Goal: Transaction & Acquisition: Purchase product/service

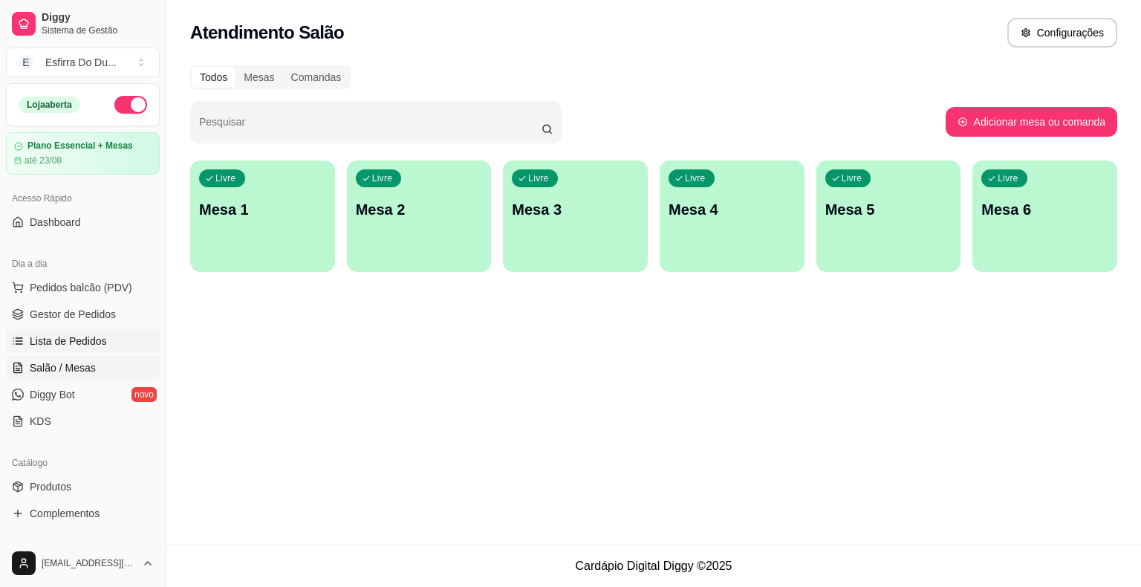
click at [74, 333] on span "Lista de Pedidos" at bounding box center [68, 340] width 77 height 15
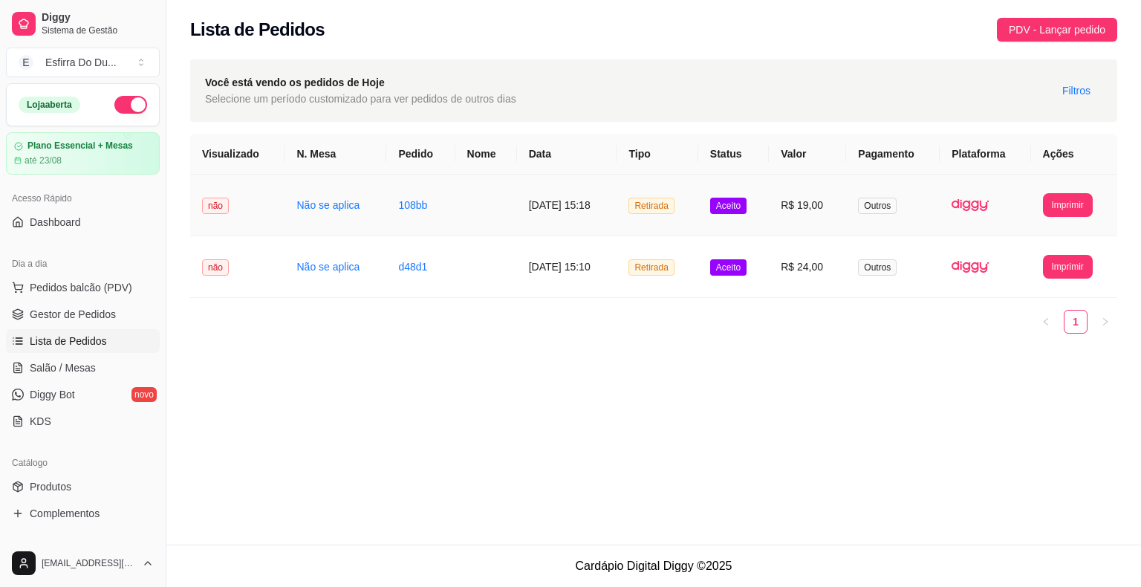
click at [737, 210] on span "Aceito" at bounding box center [728, 206] width 36 height 16
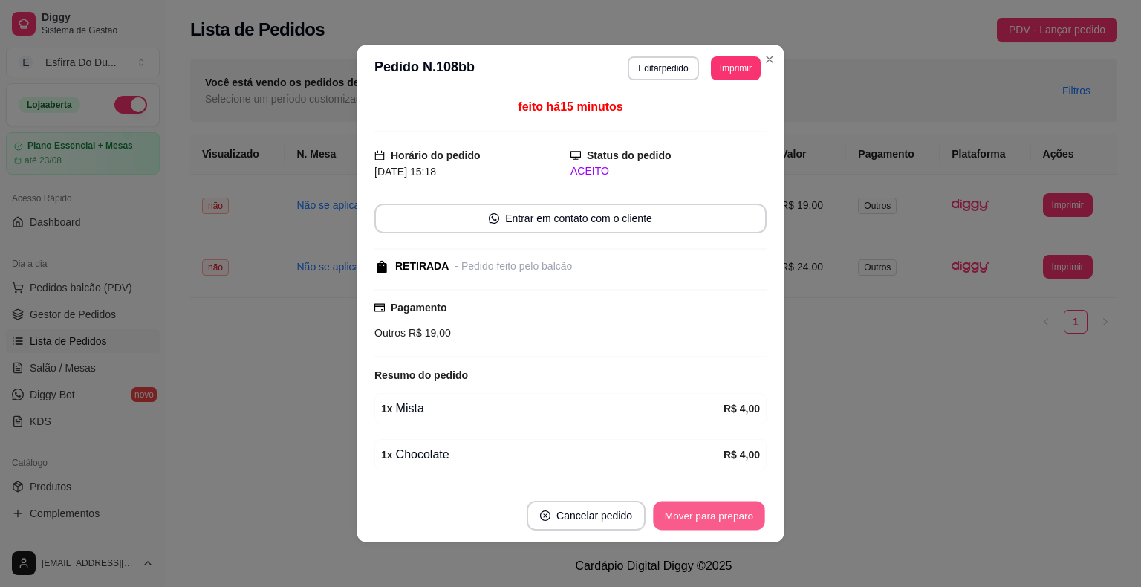
click at [683, 518] on button "Mover para preparo" at bounding box center [708, 515] width 111 height 29
click at [683, 518] on button "Mover para retirada disponível" at bounding box center [683, 515] width 159 height 29
click at [665, 518] on button "Mover para finalizado" at bounding box center [705, 515] width 120 height 29
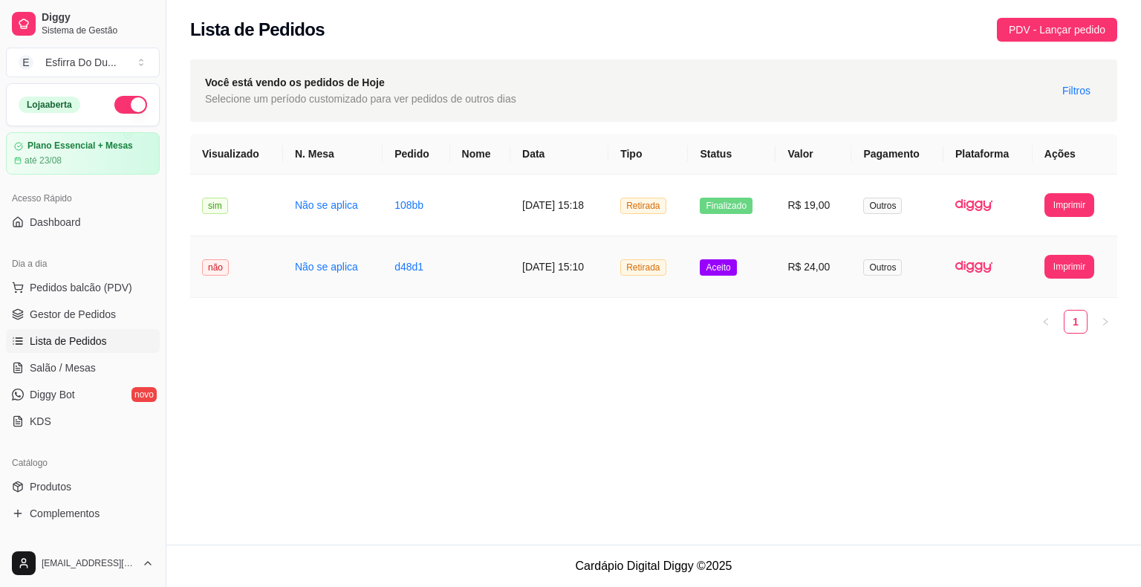
click at [724, 267] on span "Aceito" at bounding box center [717, 267] width 36 height 16
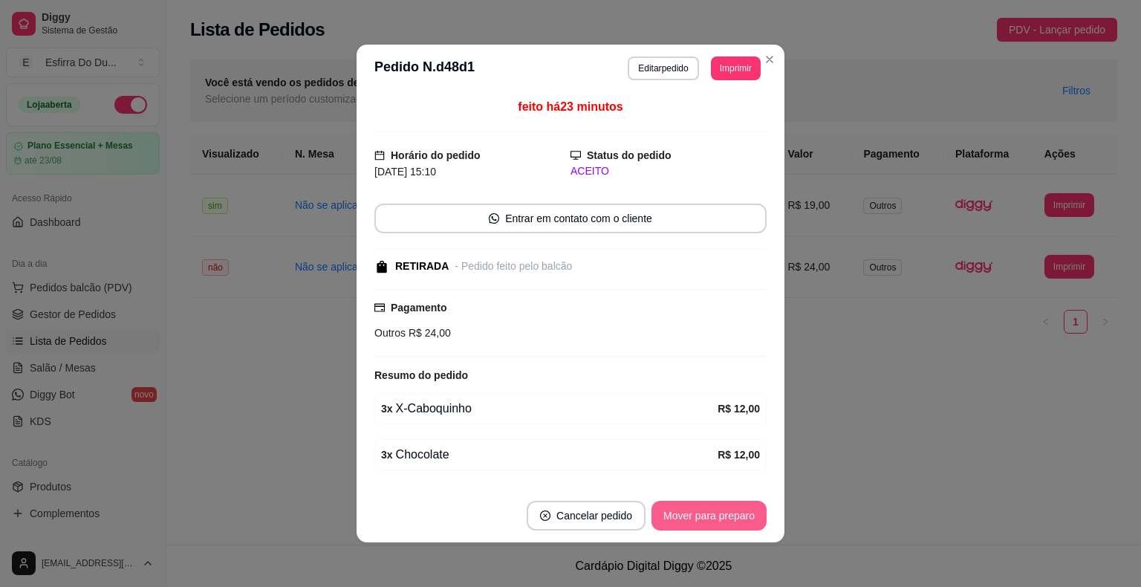
click at [688, 512] on button "Mover para preparo" at bounding box center [708, 515] width 115 height 30
click at [688, 512] on button "Mover para retirada disponível" at bounding box center [684, 515] width 164 height 30
click at [688, 512] on button "Mover para finalizado" at bounding box center [705, 515] width 120 height 29
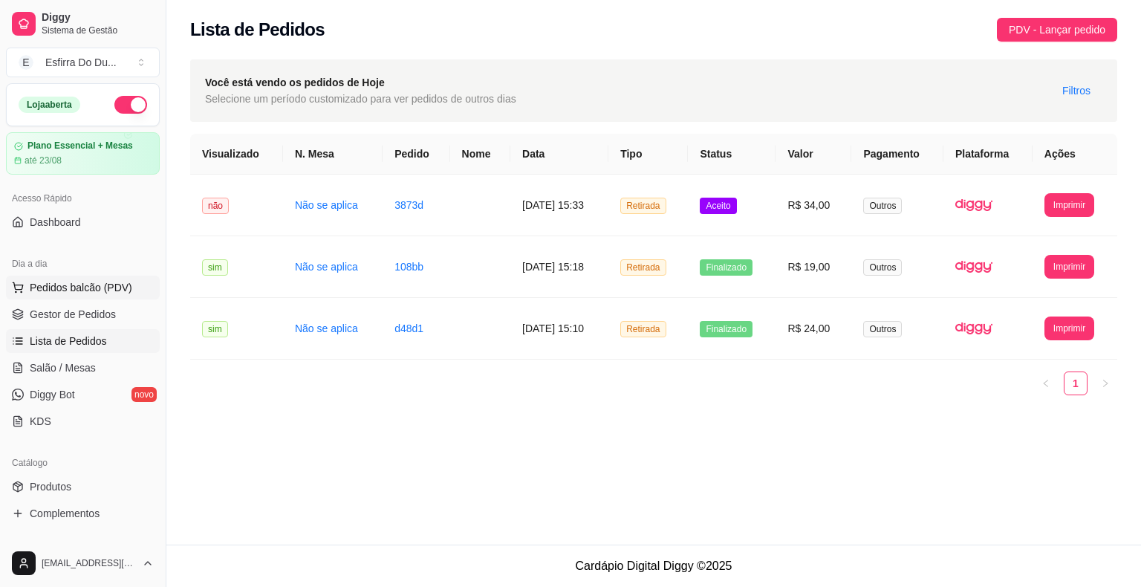
click at [94, 287] on span "Pedidos balcão (PDV)" at bounding box center [81, 287] width 102 height 15
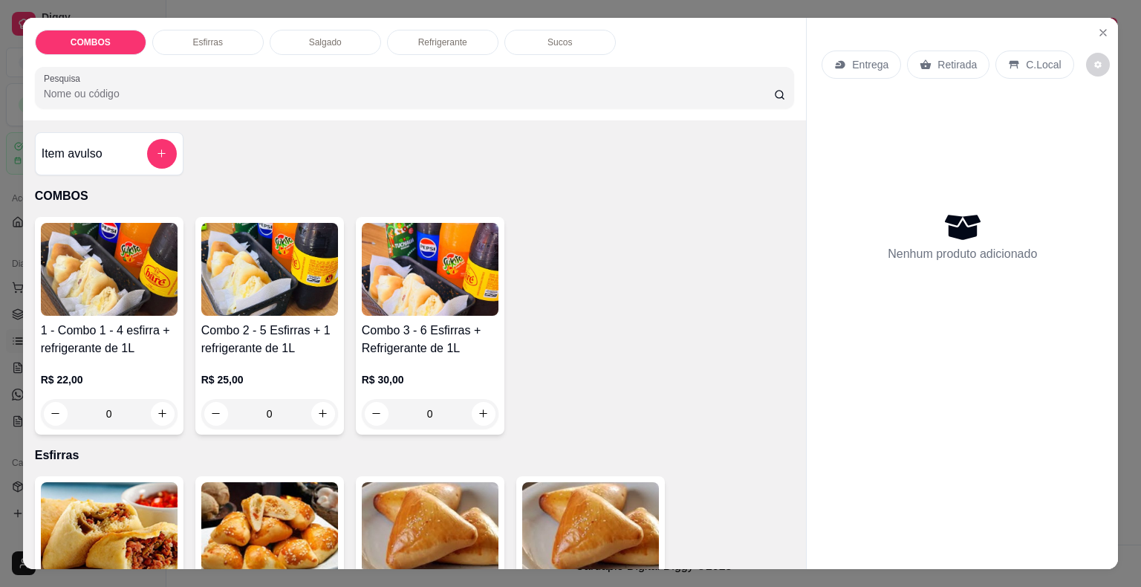
click at [428, 264] on img at bounding box center [430, 269] width 137 height 93
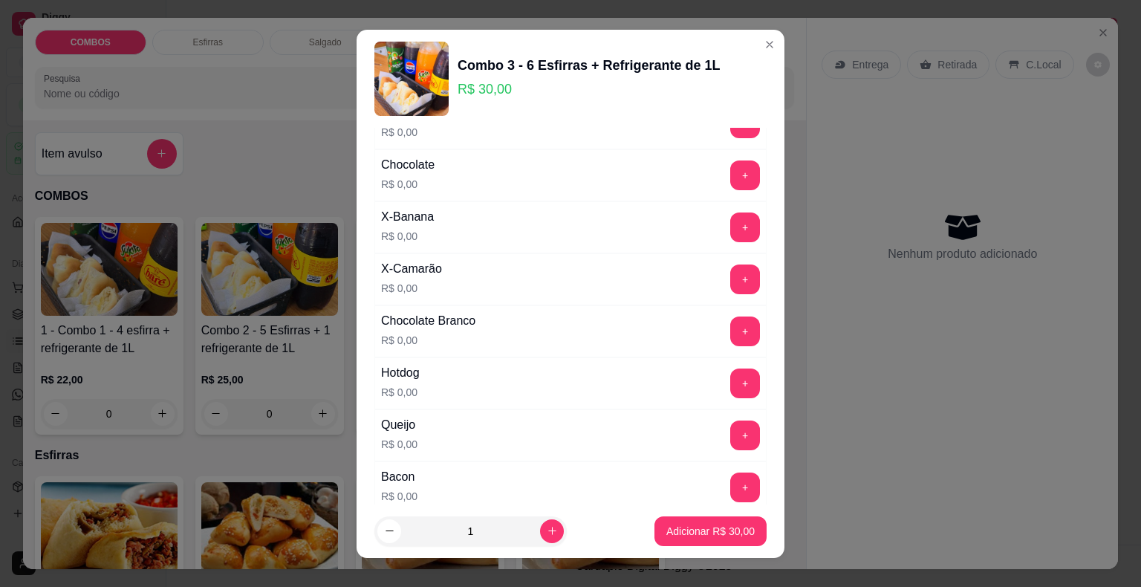
scroll to position [371, 0]
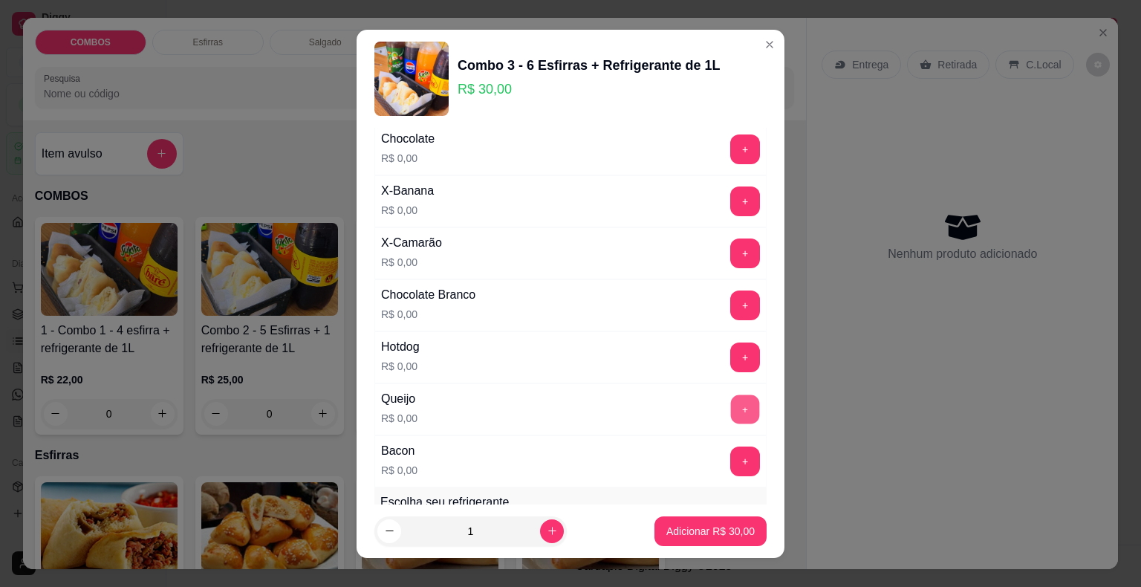
click at [731, 411] on button "+" at bounding box center [745, 408] width 29 height 29
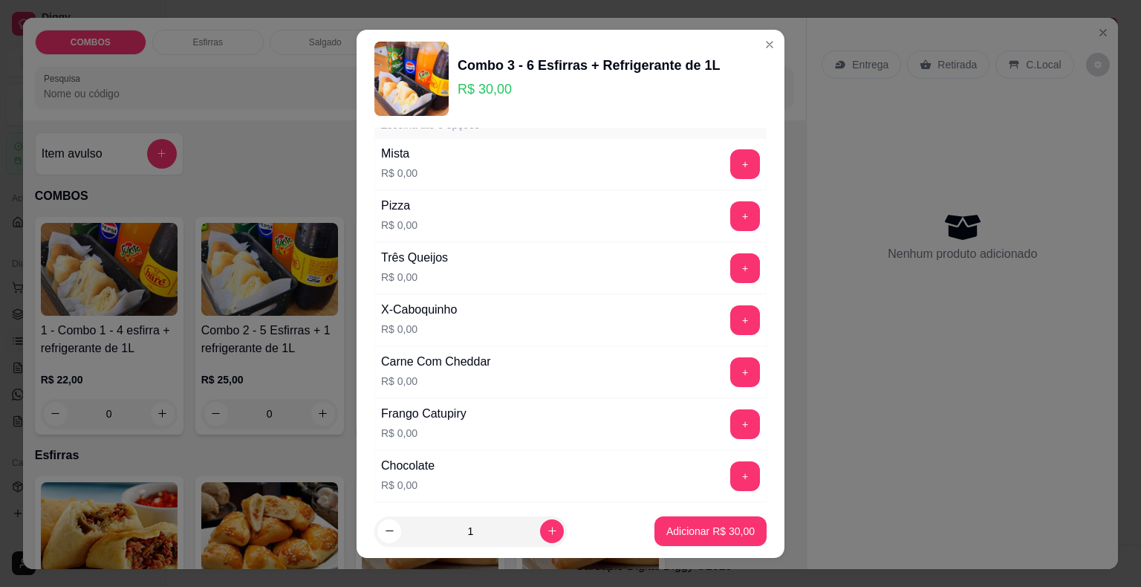
scroll to position [0, 0]
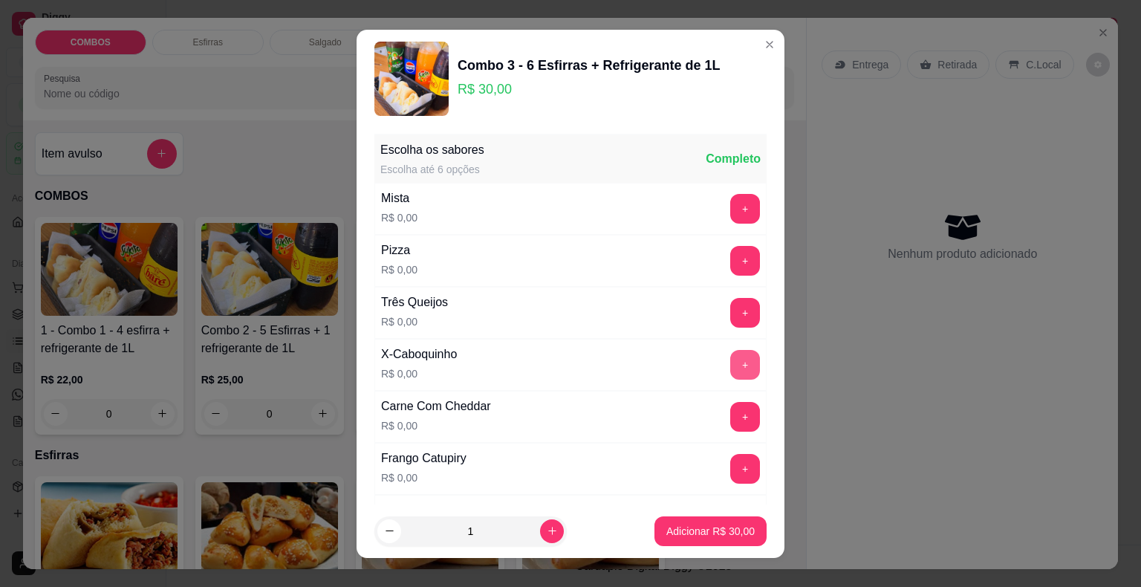
click at [730, 367] on button "+" at bounding box center [745, 365] width 30 height 30
click at [731, 260] on button "+" at bounding box center [745, 260] width 29 height 29
click at [731, 207] on button "+" at bounding box center [745, 208] width 29 height 29
click at [730, 370] on button "+" at bounding box center [745, 365] width 30 height 30
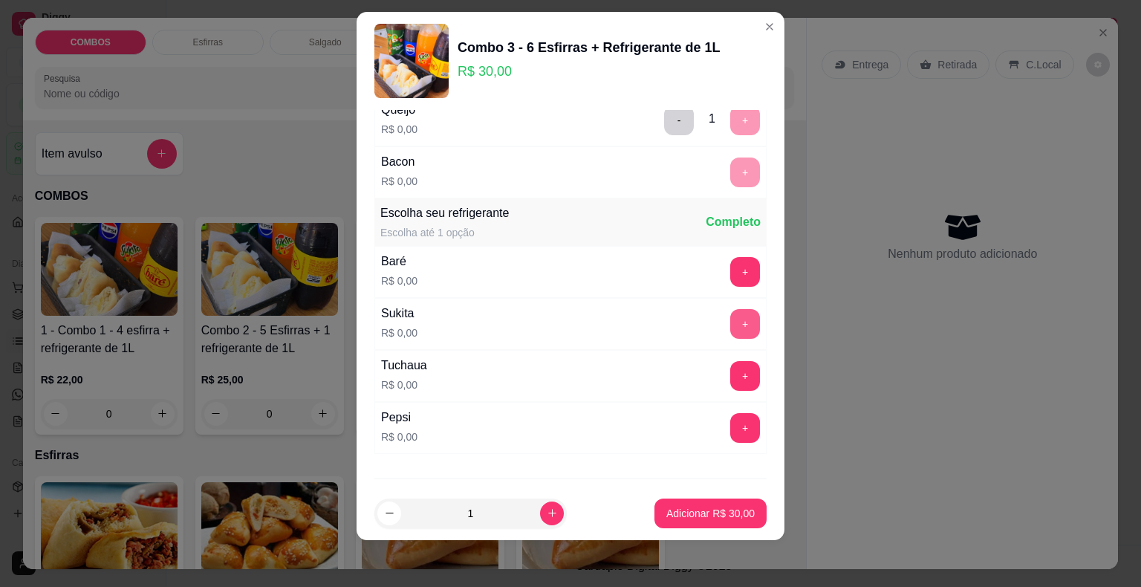
scroll to position [714, 0]
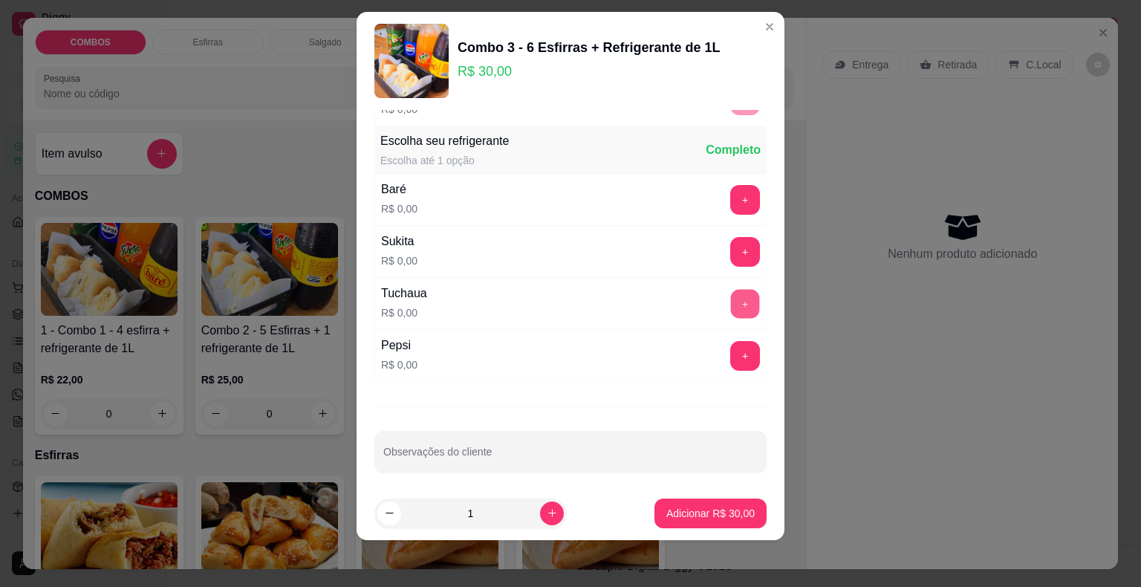
click at [731, 299] on button "+" at bounding box center [745, 303] width 29 height 29
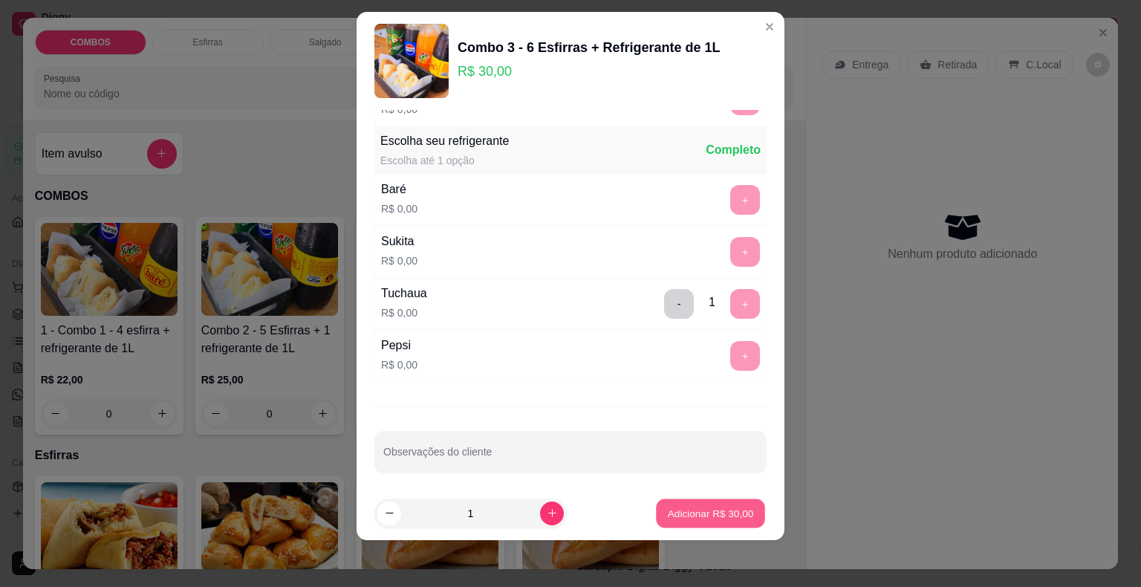
click at [717, 521] on button "Adicionar R$ 30,00" at bounding box center [710, 512] width 109 height 29
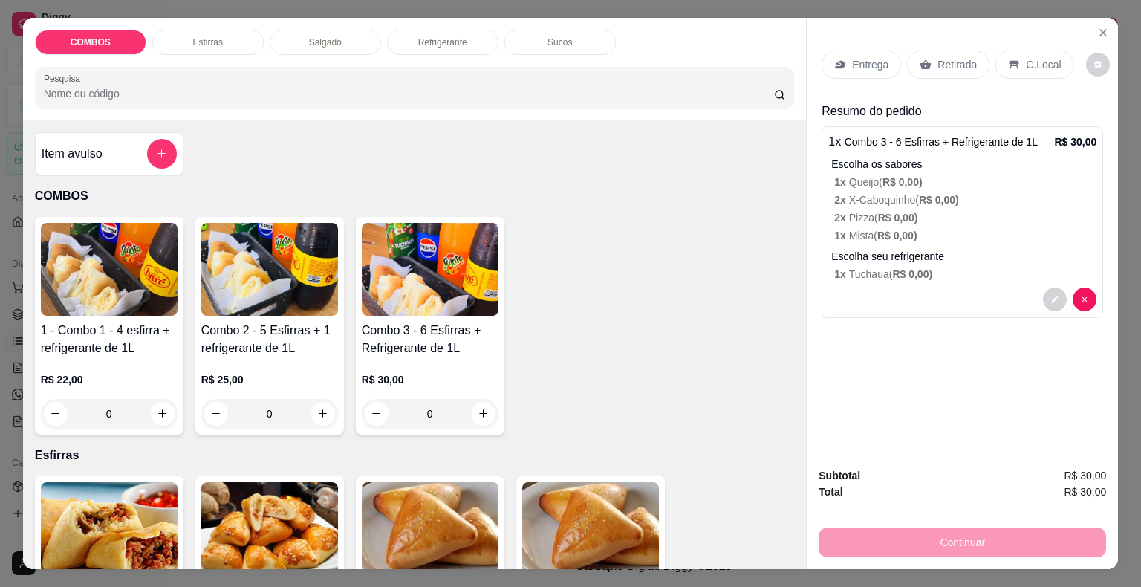
click at [929, 64] on div "Retirada" at bounding box center [948, 64] width 82 height 28
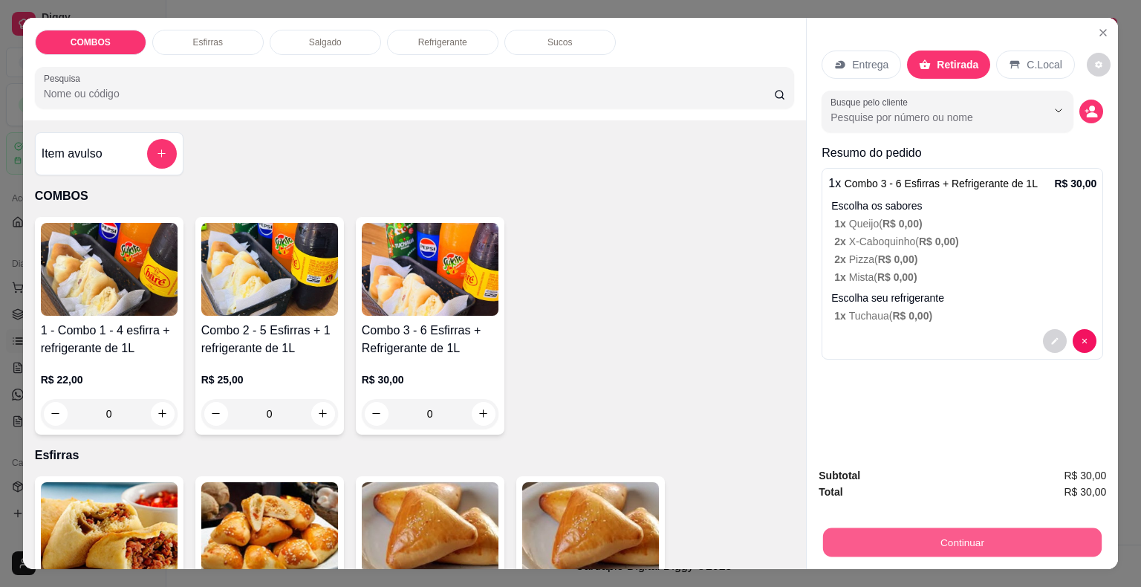
click at [938, 536] on button "Continuar" at bounding box center [962, 542] width 278 height 29
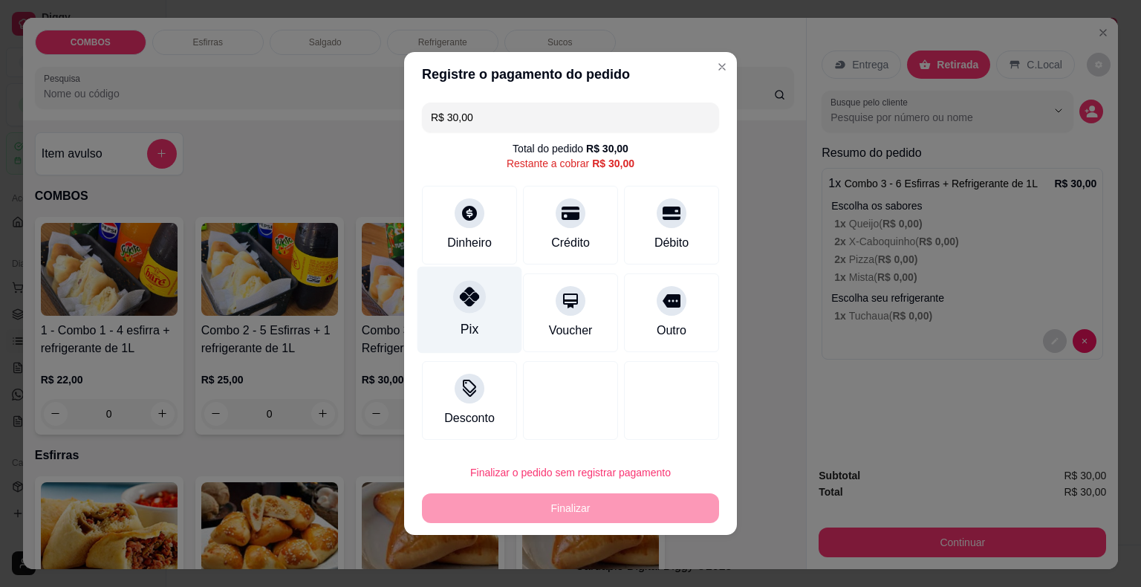
click at [480, 318] on div "Pix" at bounding box center [469, 310] width 105 height 87
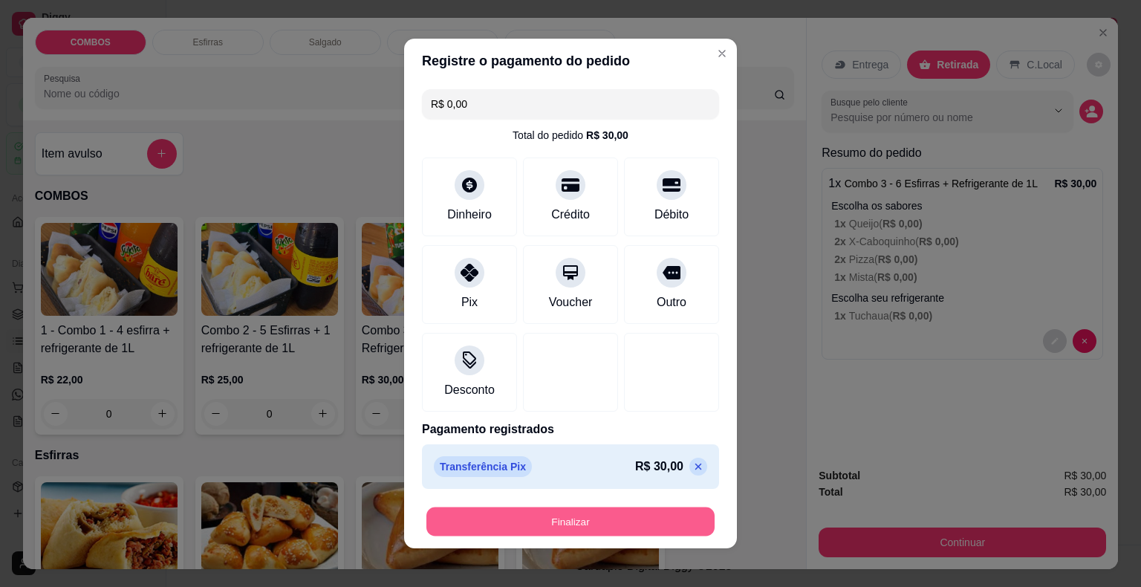
click at [558, 519] on button "Finalizar" at bounding box center [570, 521] width 288 height 29
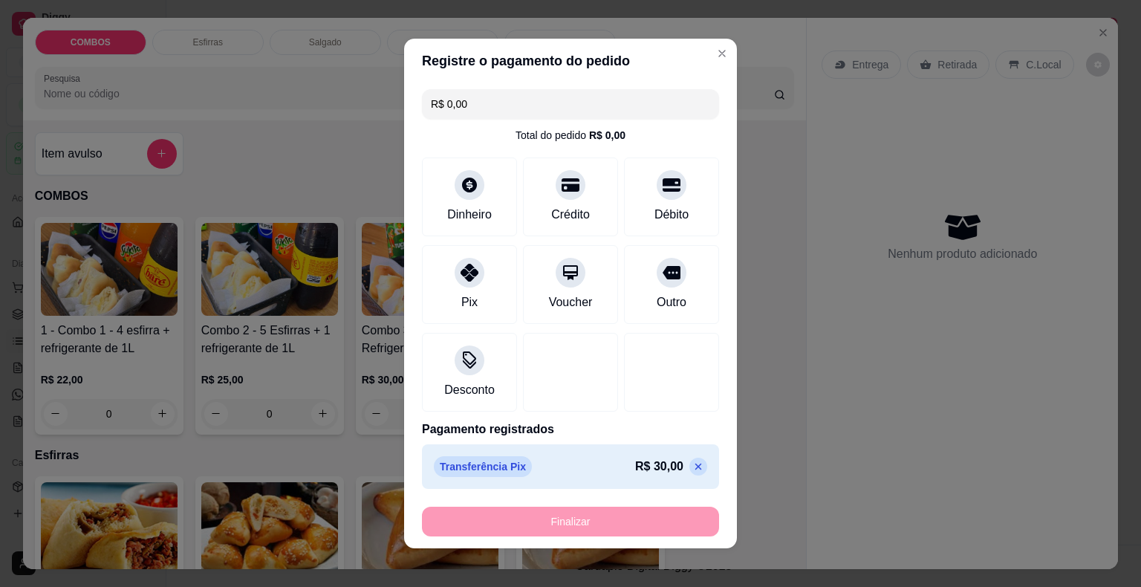
type input "-R$ 30,00"
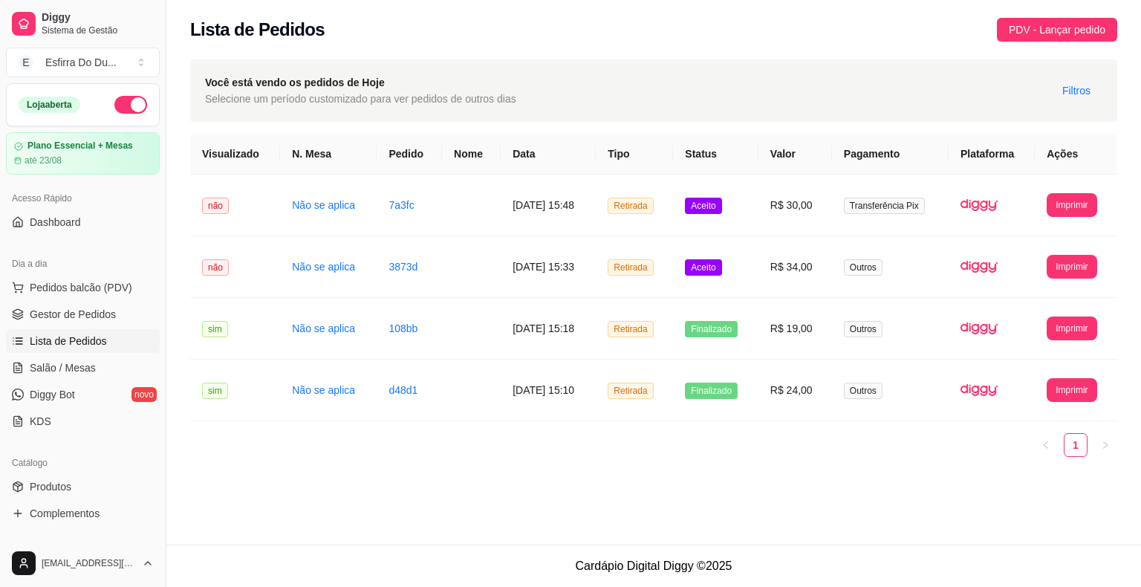
click at [558, 498] on div "**********" at bounding box center [653, 272] width 974 height 544
click at [555, 498] on div "**********" at bounding box center [653, 272] width 974 height 544
click at [100, 284] on span "Pedidos balcão (PDV)" at bounding box center [81, 287] width 102 height 15
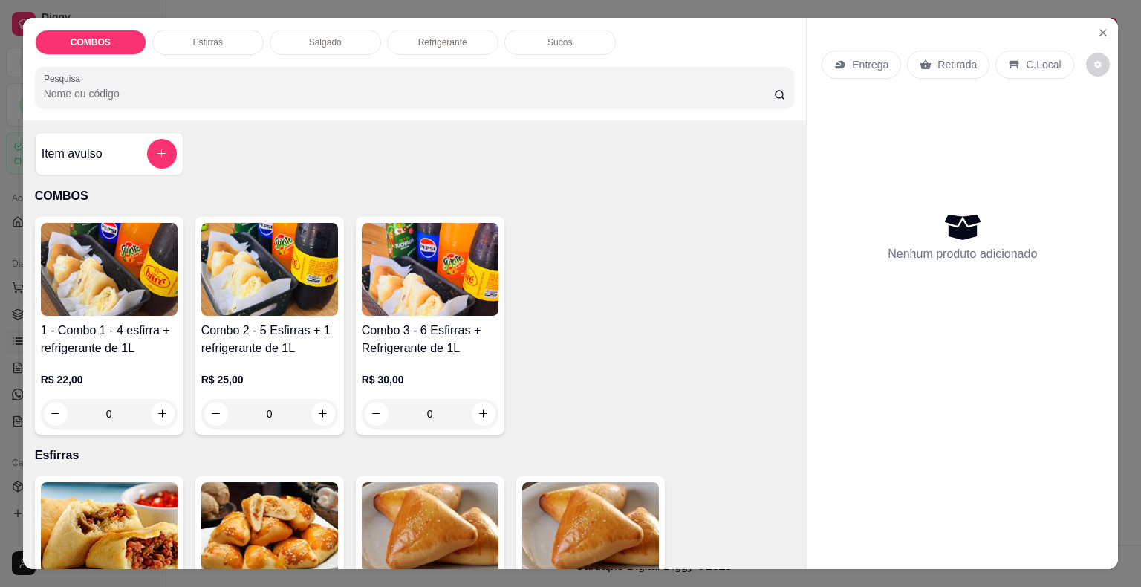
click at [441, 276] on img at bounding box center [430, 269] width 137 height 93
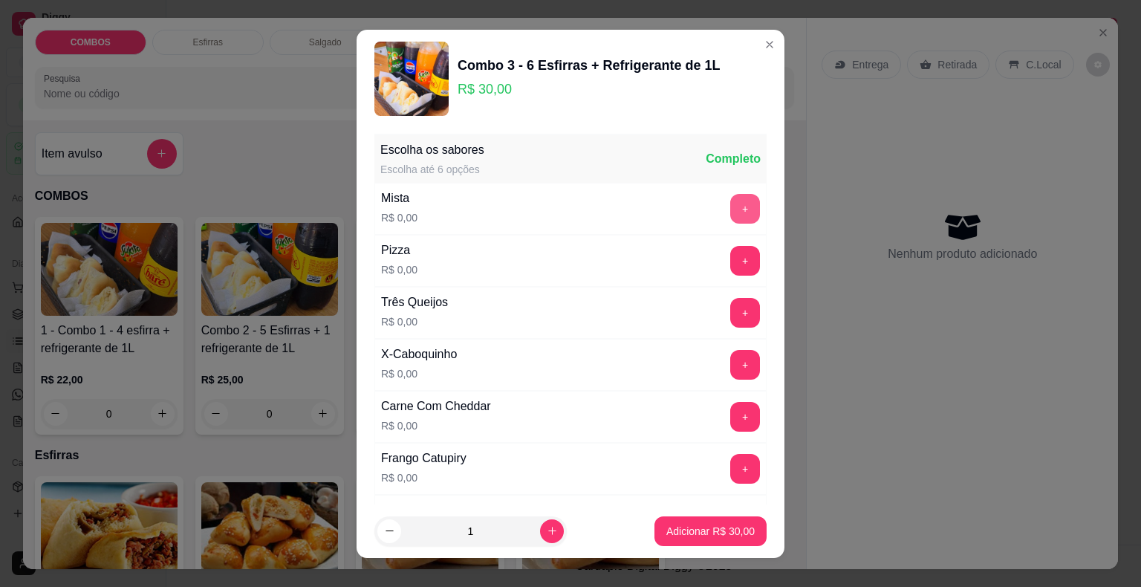
click at [730, 201] on button "+" at bounding box center [745, 209] width 30 height 30
click at [731, 201] on button "+" at bounding box center [745, 208] width 29 height 29
click at [730, 260] on button "+" at bounding box center [745, 261] width 30 height 30
click at [731, 260] on button "+" at bounding box center [745, 260] width 29 height 29
click at [731, 366] on button "+" at bounding box center [745, 364] width 29 height 29
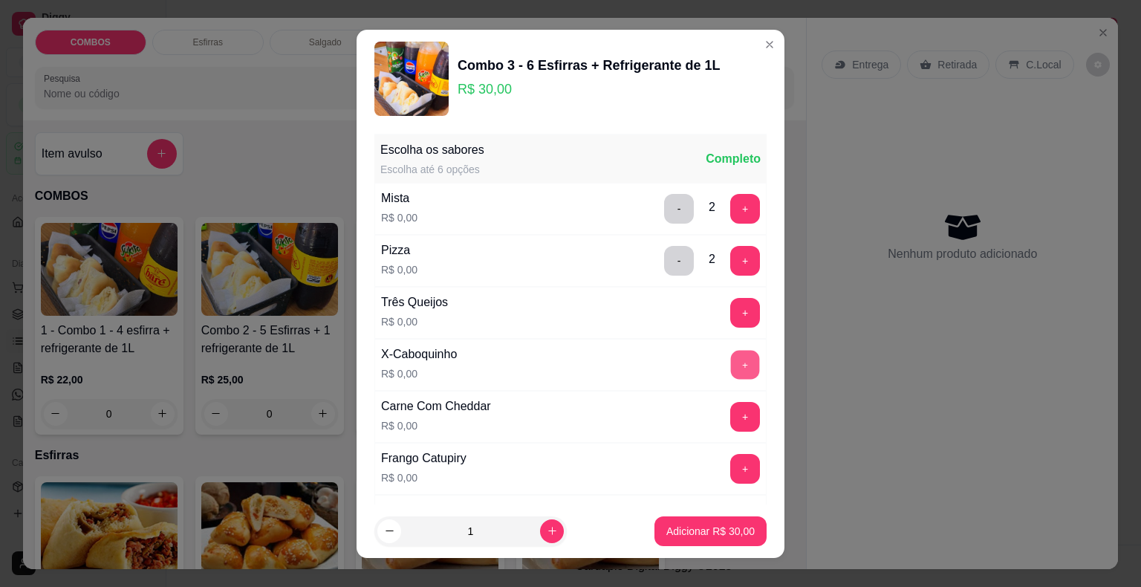
click at [731, 366] on button "+" at bounding box center [745, 364] width 29 height 29
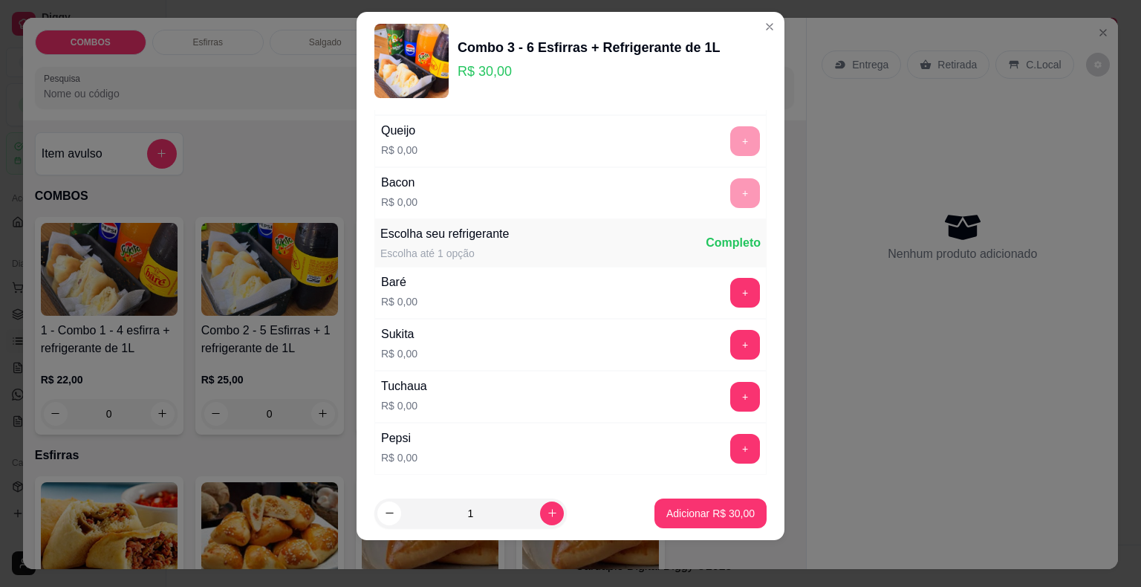
scroll to position [714, 0]
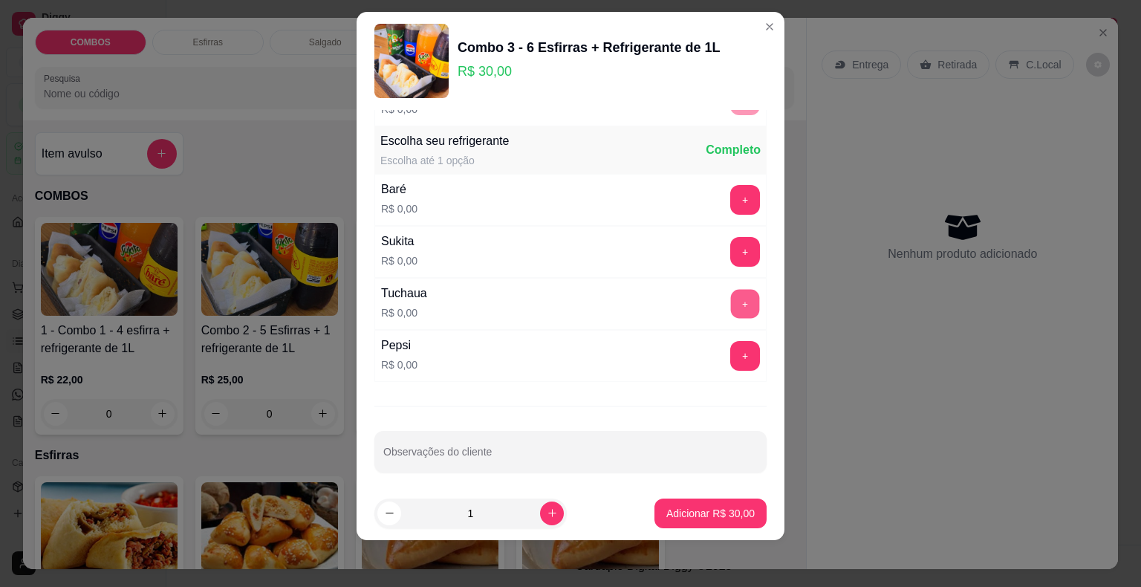
click at [731, 290] on button "+" at bounding box center [745, 303] width 29 height 29
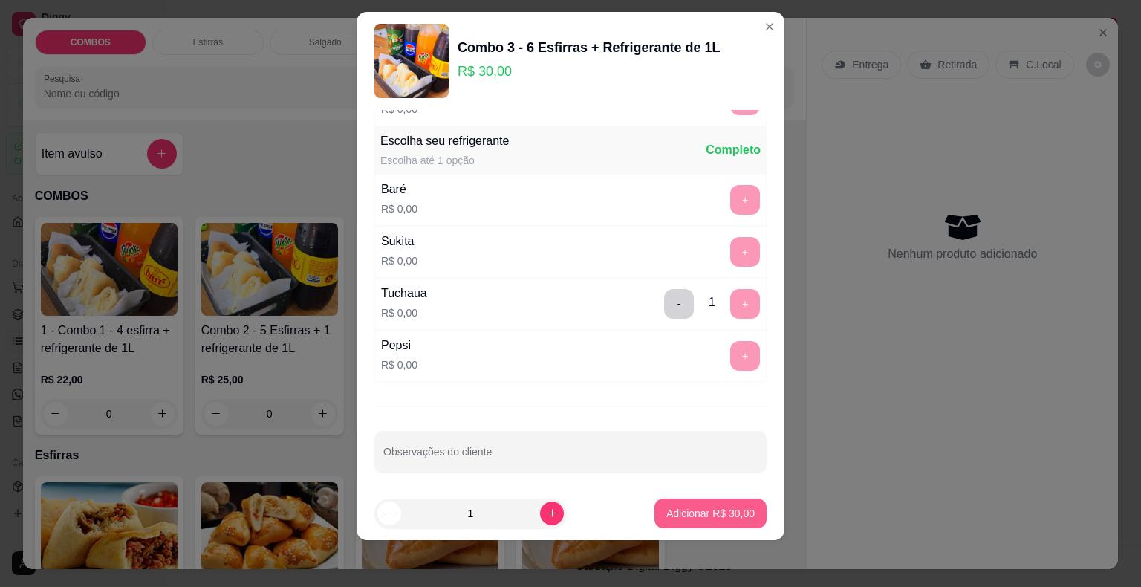
click at [693, 513] on p "Adicionar R$ 30,00" at bounding box center [710, 513] width 88 height 15
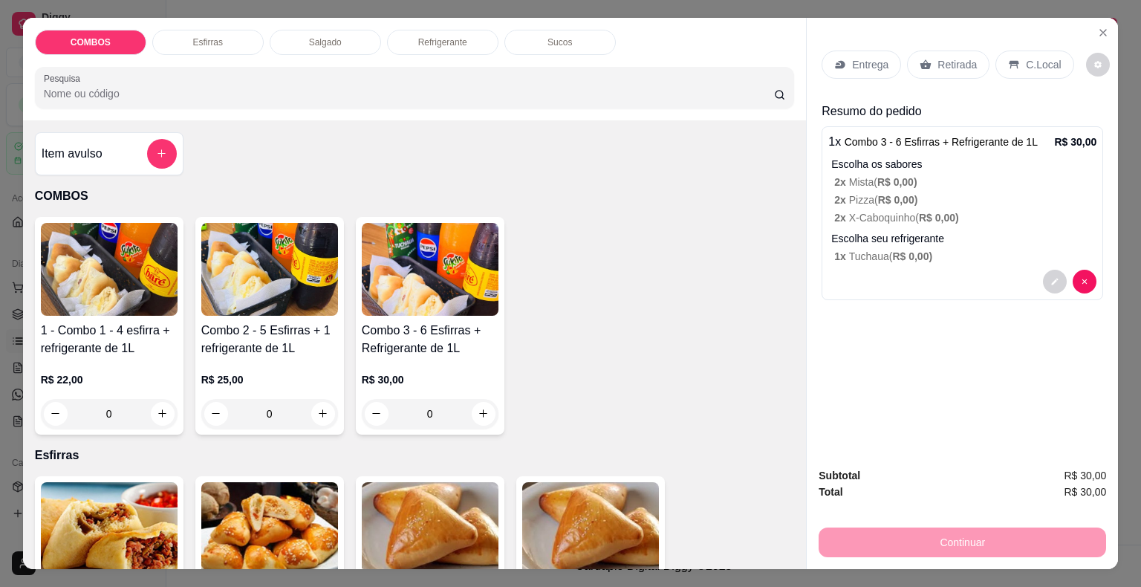
click at [933, 68] on div "Retirada" at bounding box center [948, 64] width 82 height 28
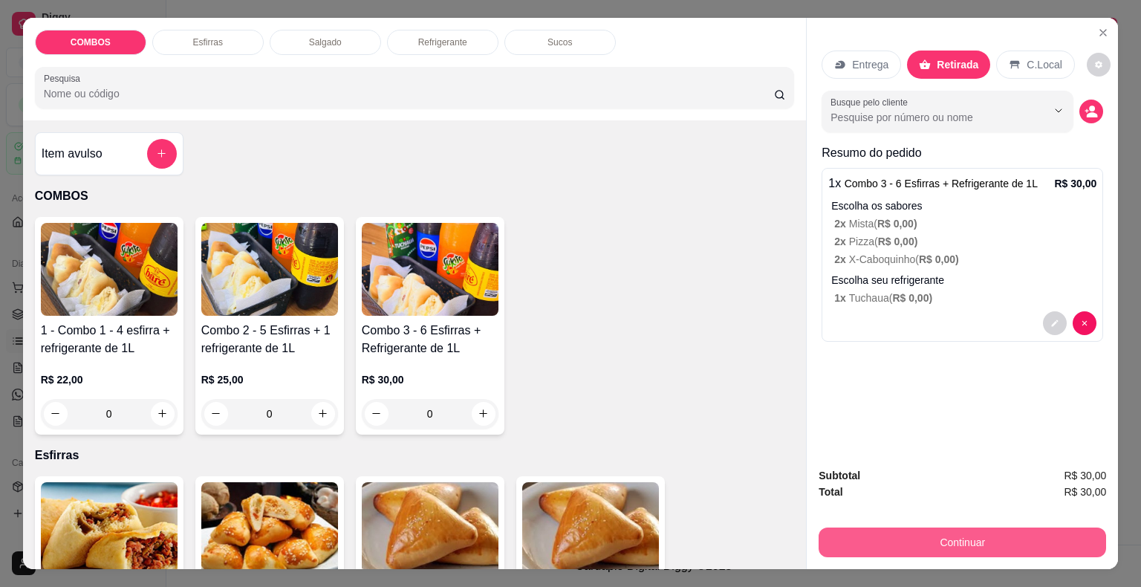
click at [927, 539] on button "Continuar" at bounding box center [961, 542] width 287 height 30
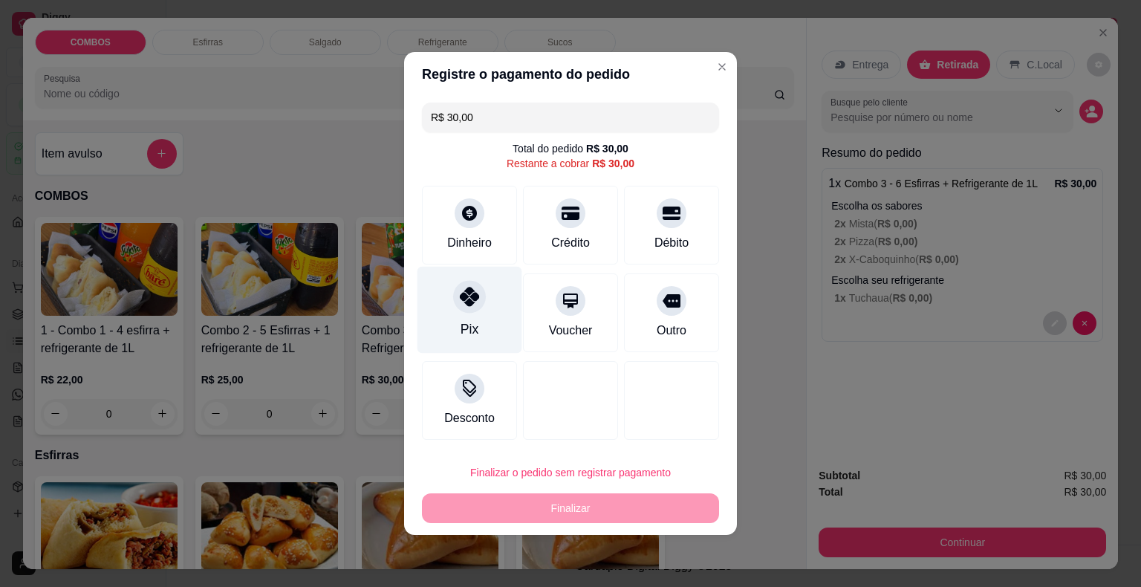
click at [472, 315] on div "Pix" at bounding box center [469, 310] width 105 height 87
type input "R$ 0,00"
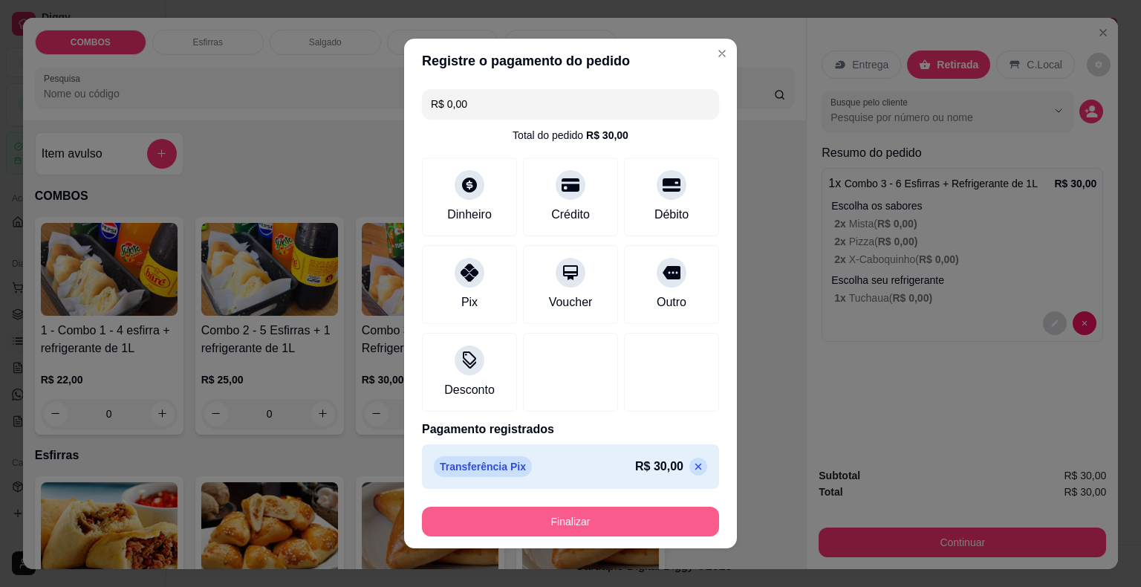
drag, startPoint x: 471, startPoint y: 506, endPoint x: 481, endPoint y: 513, distance: 12.8
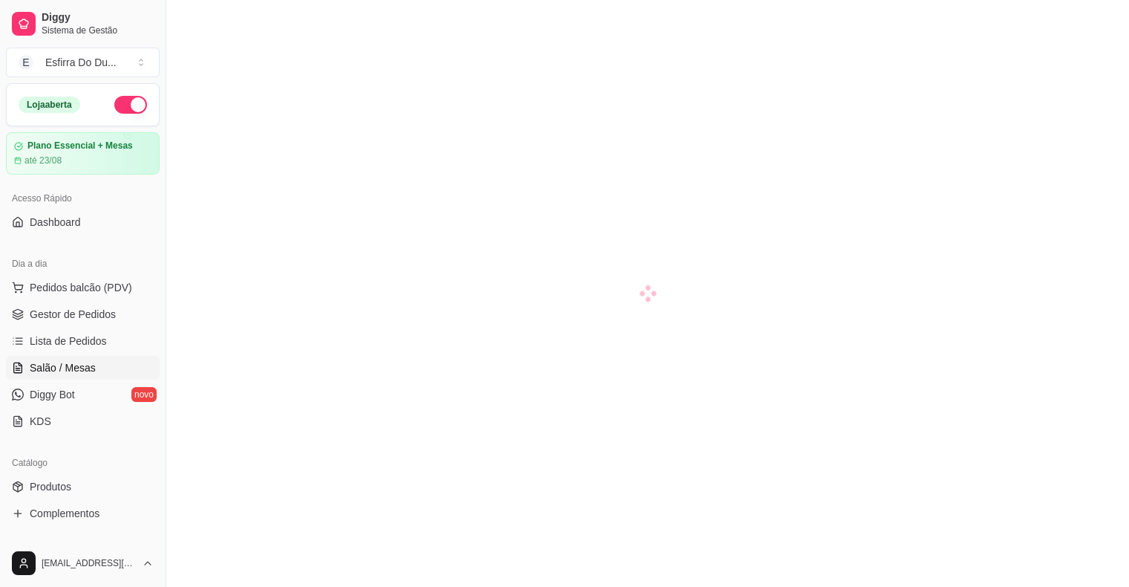
click at [481, 513] on div at bounding box center [647, 293] width 963 height 587
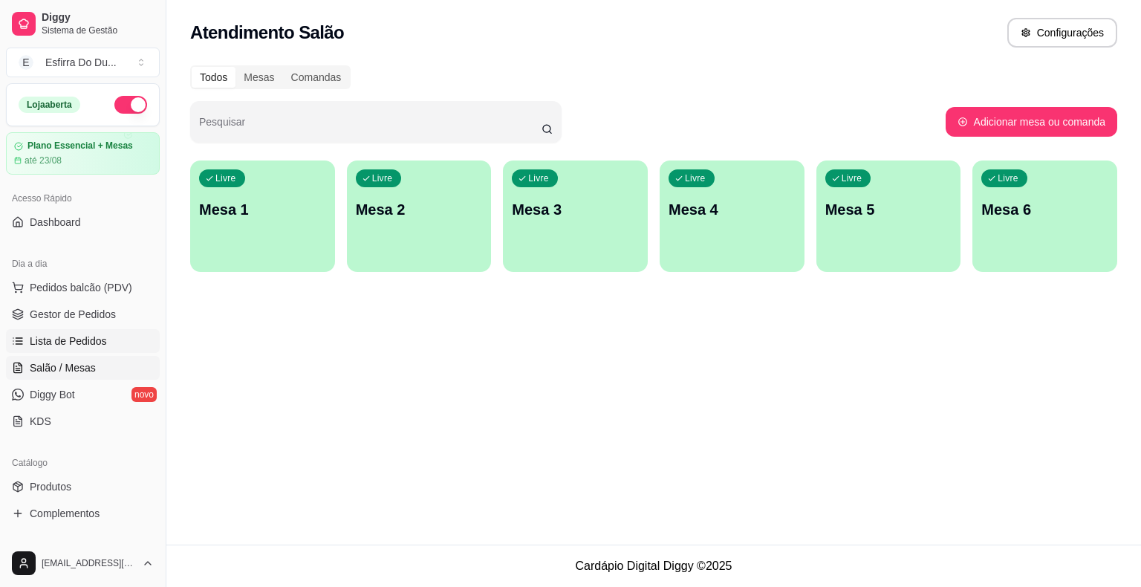
click at [65, 341] on span "Lista de Pedidos" at bounding box center [68, 340] width 77 height 15
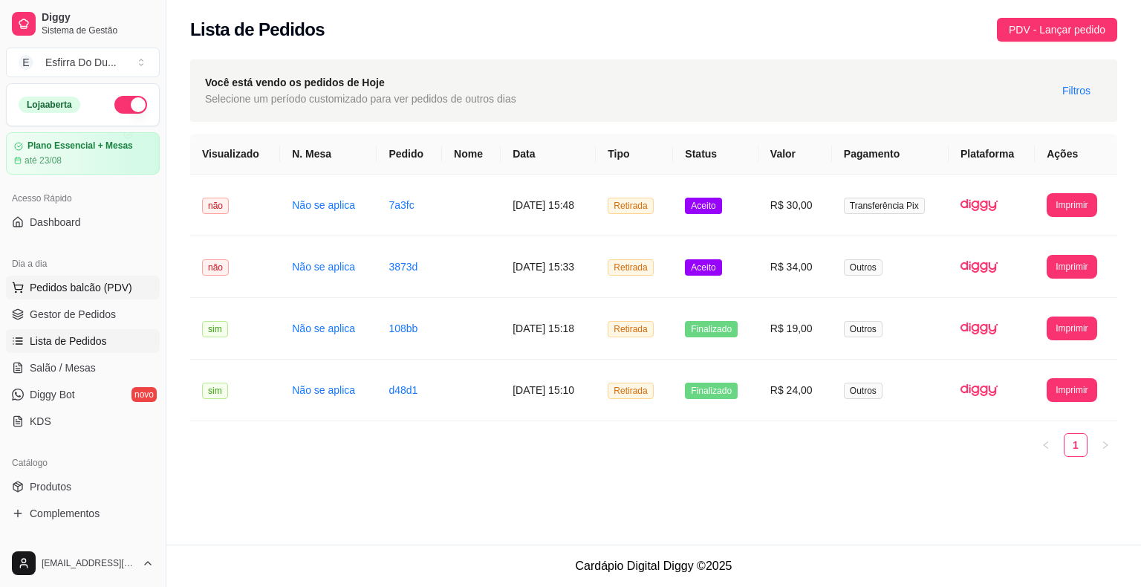
click at [91, 290] on span "Pedidos balcão (PDV)" at bounding box center [81, 287] width 102 height 15
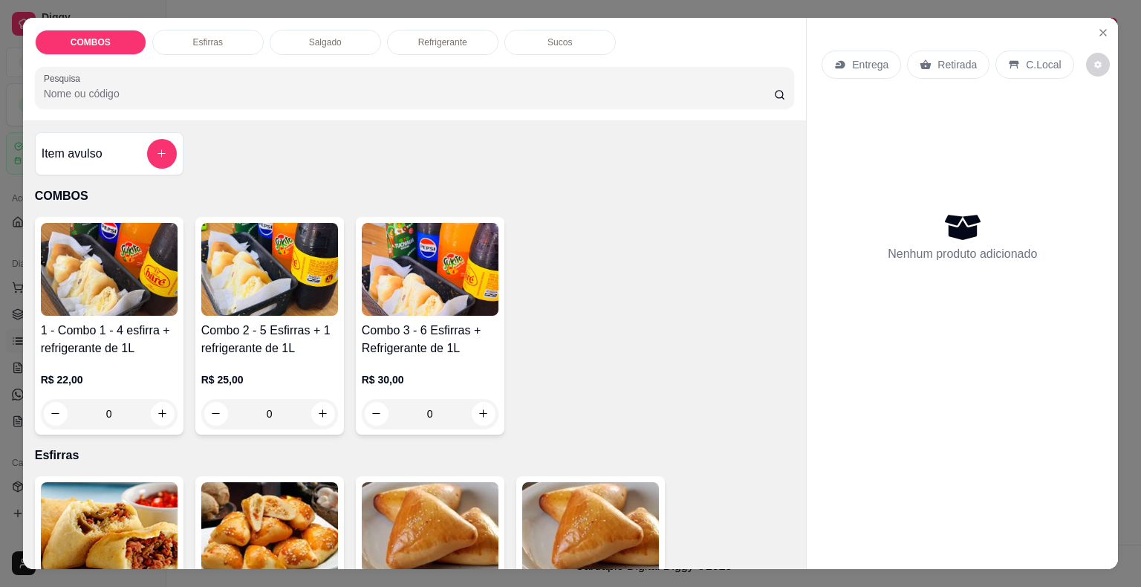
click at [930, 50] on div "Retirada" at bounding box center [948, 64] width 82 height 28
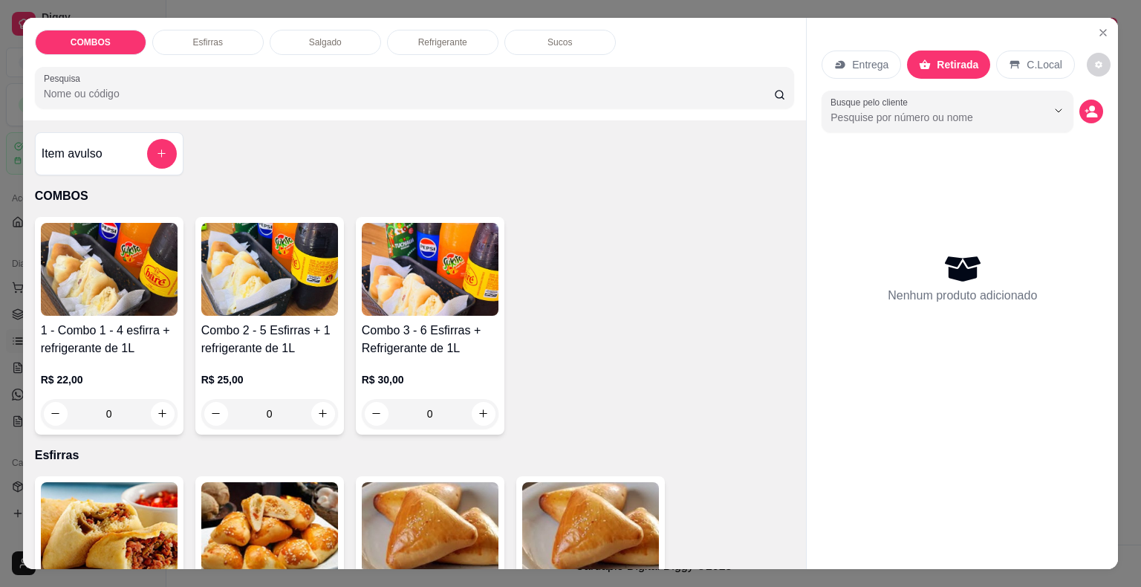
click at [431, 297] on img at bounding box center [430, 269] width 137 height 93
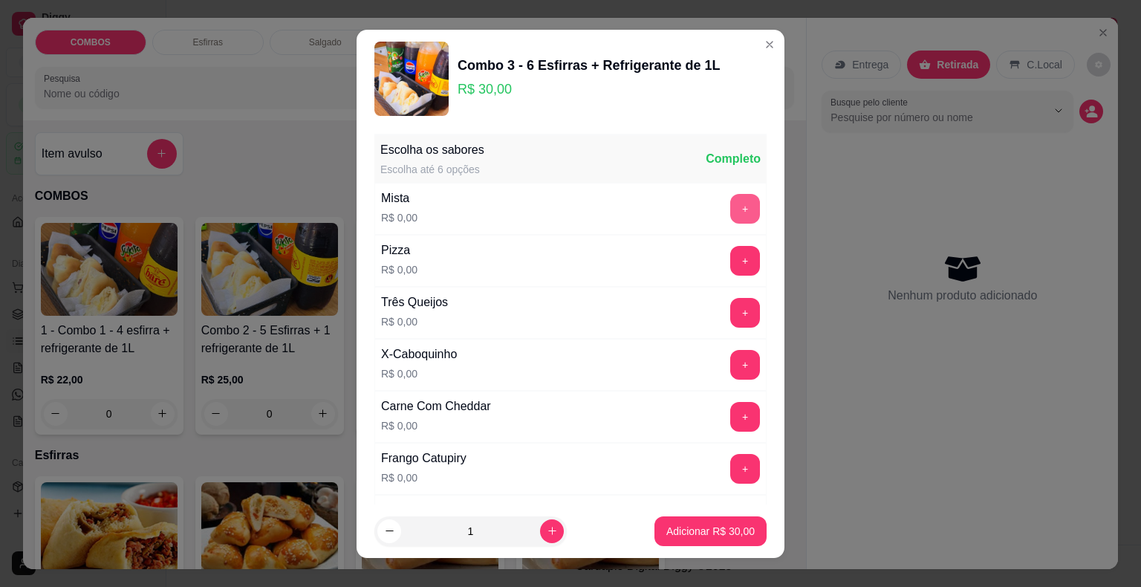
click at [731, 203] on button "+" at bounding box center [745, 209] width 30 height 30
click at [730, 206] on button "+" at bounding box center [745, 209] width 30 height 30
click at [730, 265] on button "+" at bounding box center [745, 261] width 30 height 30
click at [731, 263] on button "+" at bounding box center [745, 260] width 29 height 29
click at [730, 371] on button "+" at bounding box center [745, 365] width 30 height 30
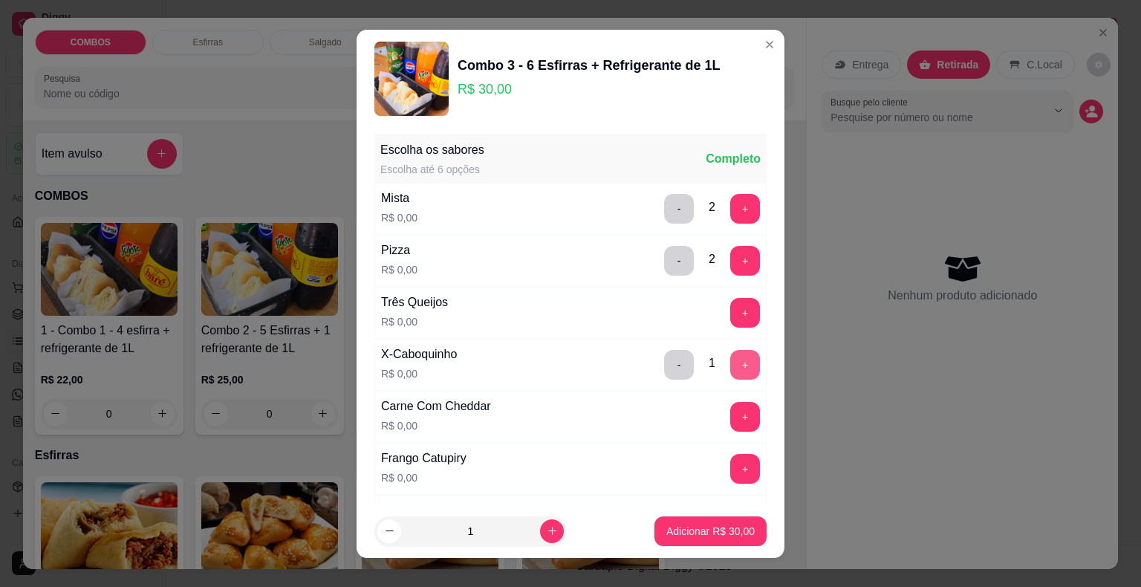
click at [730, 371] on button "+" at bounding box center [745, 365] width 30 height 30
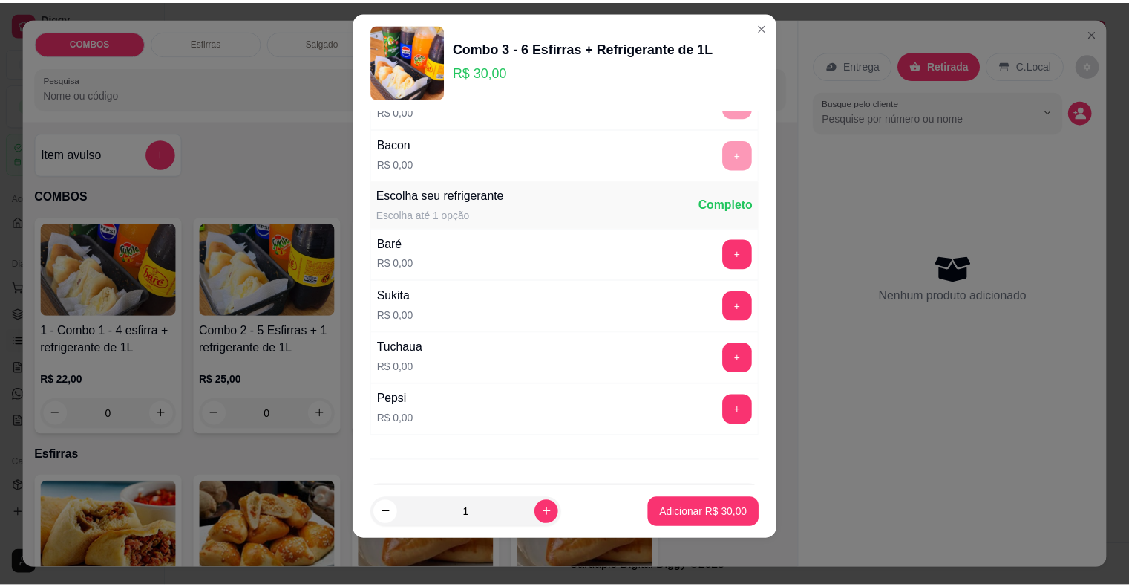
scroll to position [714, 0]
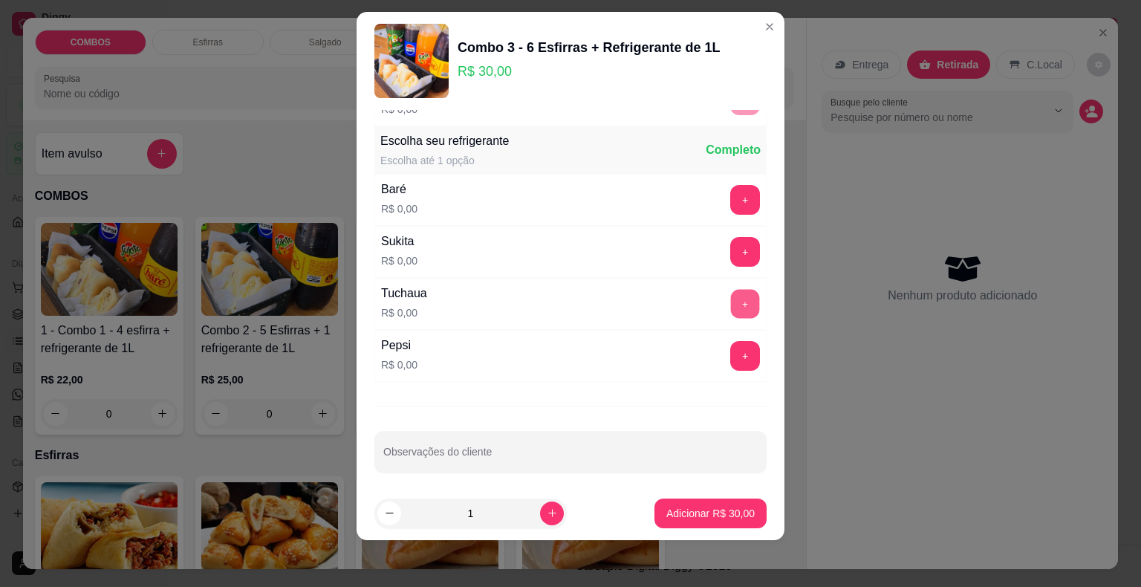
click at [731, 301] on button "+" at bounding box center [745, 303] width 29 height 29
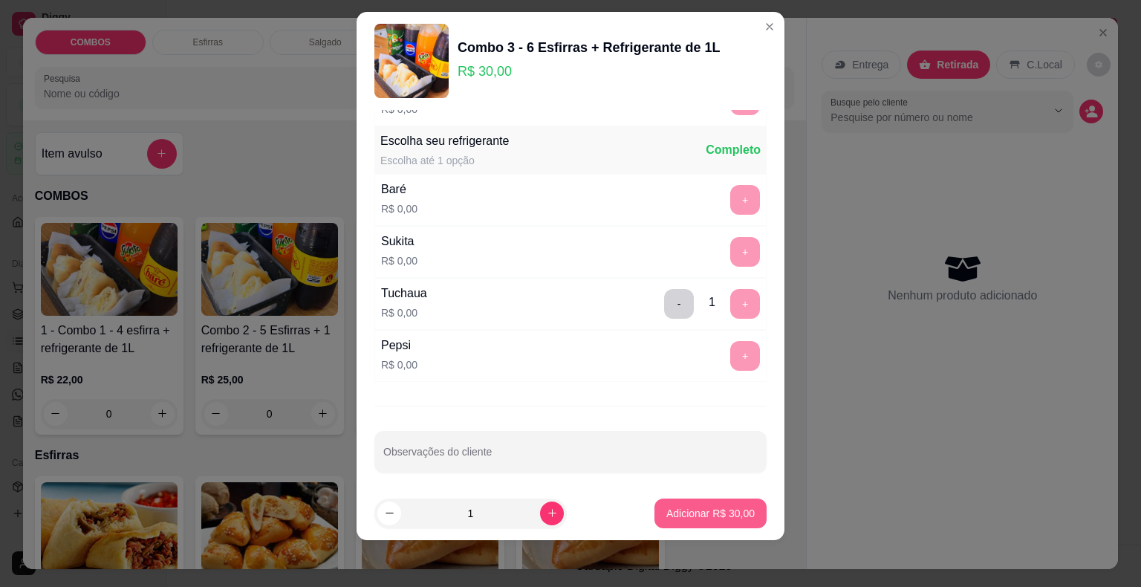
click at [723, 518] on p "Adicionar R$ 30,00" at bounding box center [710, 513] width 88 height 15
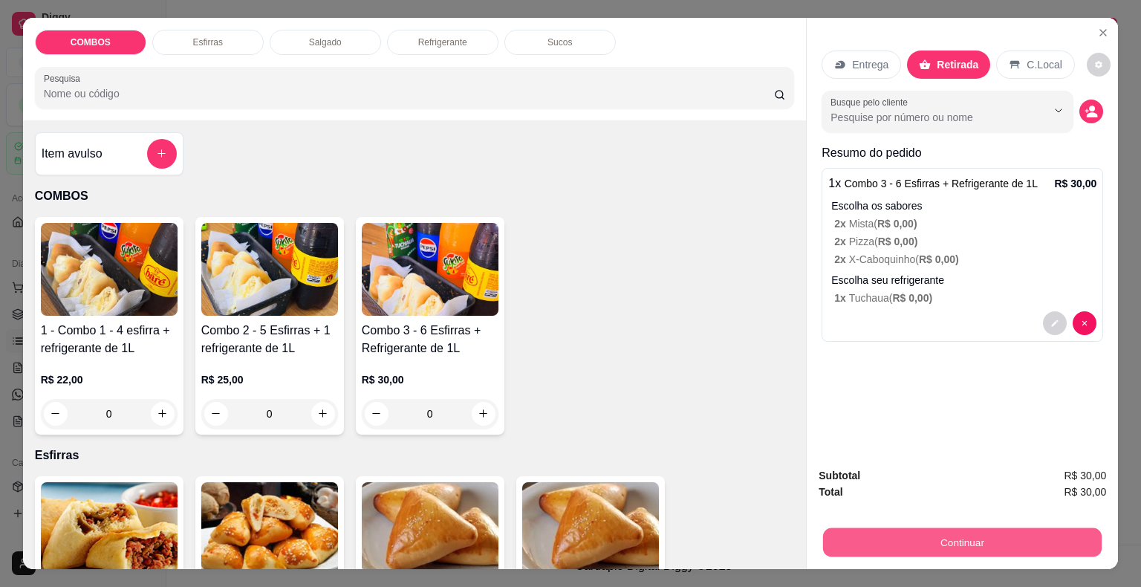
click at [954, 539] on button "Continuar" at bounding box center [962, 542] width 278 height 29
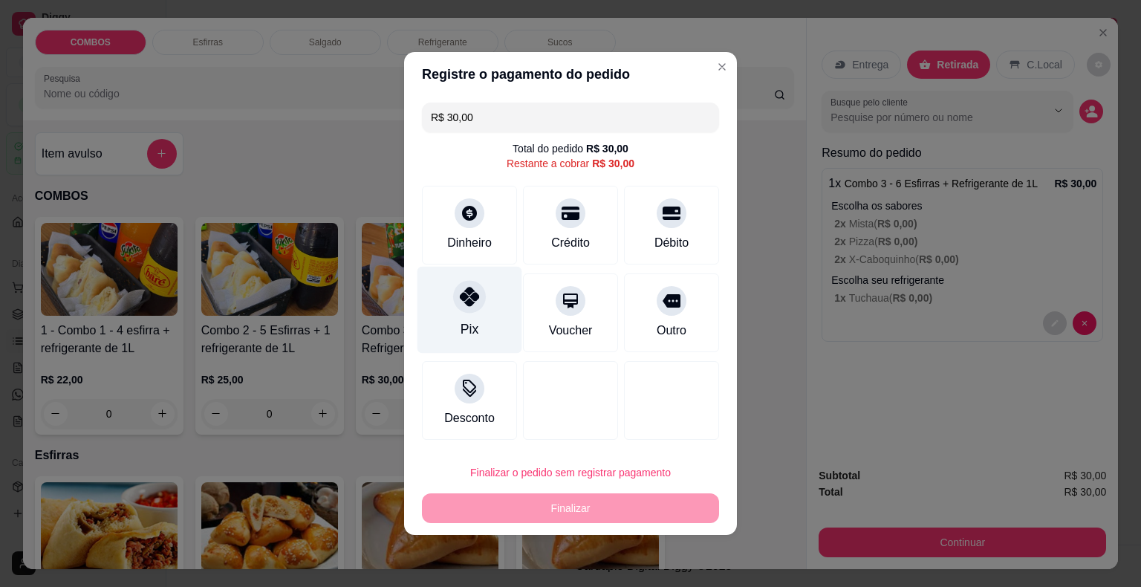
click at [472, 294] on icon at bounding box center [469, 296] width 19 height 19
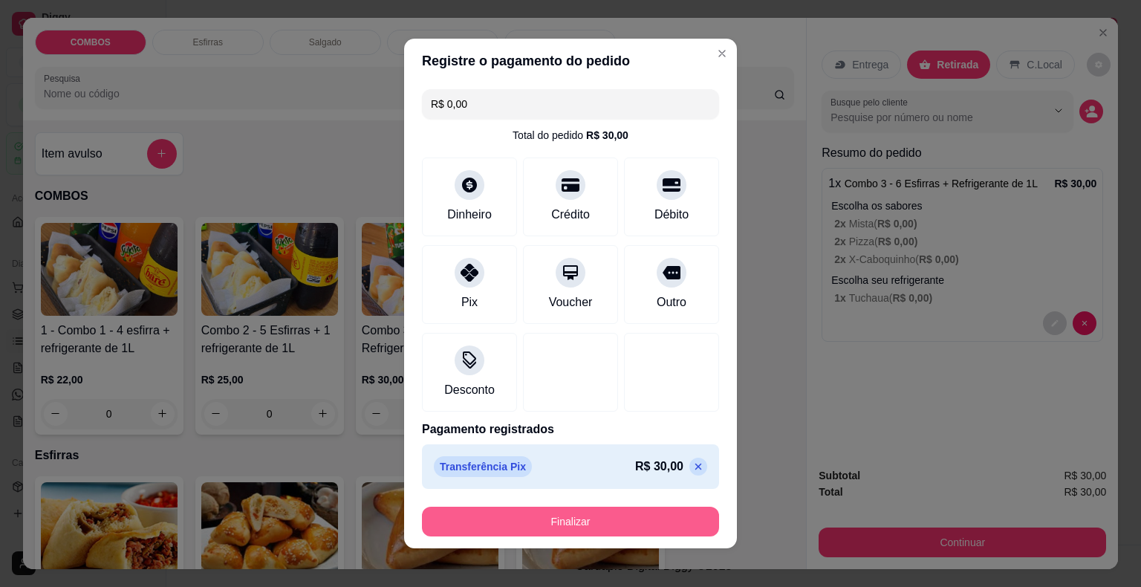
click at [612, 518] on button "Finalizar" at bounding box center [570, 521] width 297 height 30
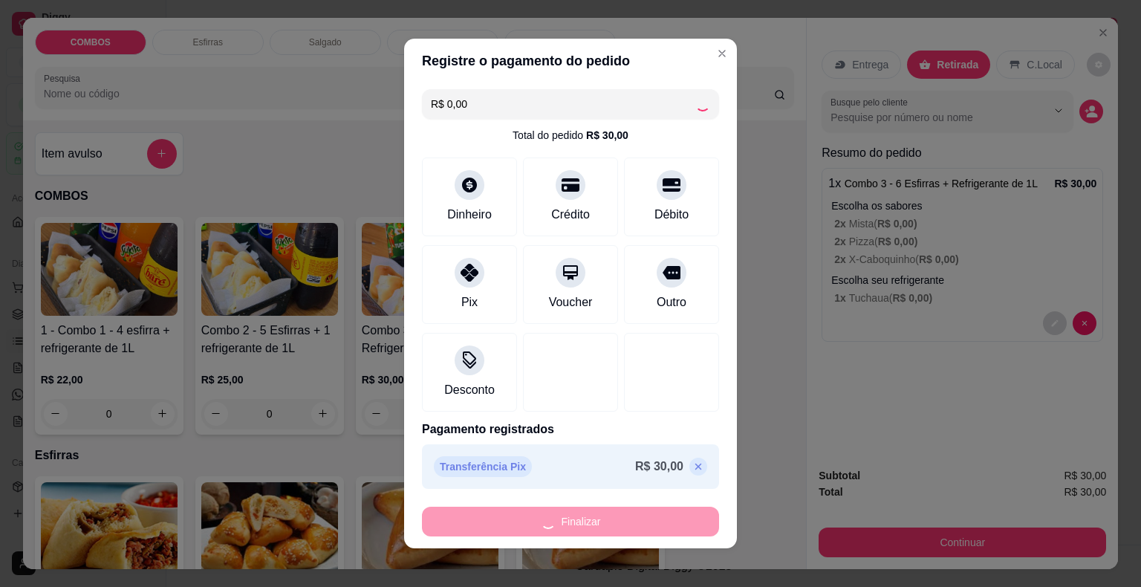
type input "-R$ 30,00"
